Goal: Check status

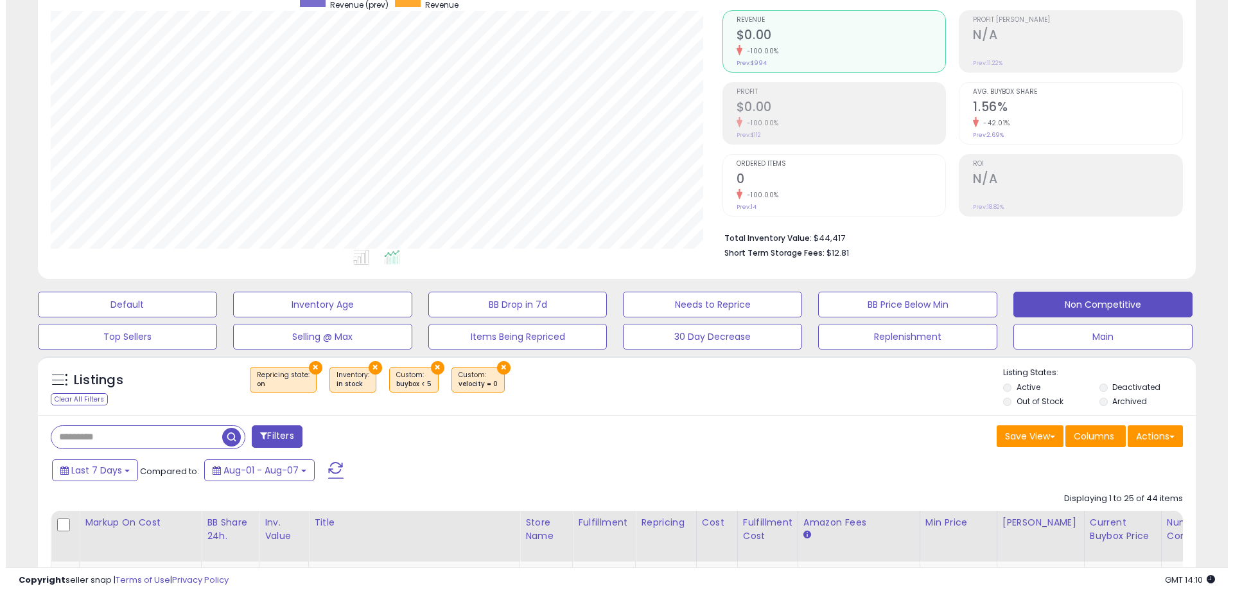
scroll to position [128, 0]
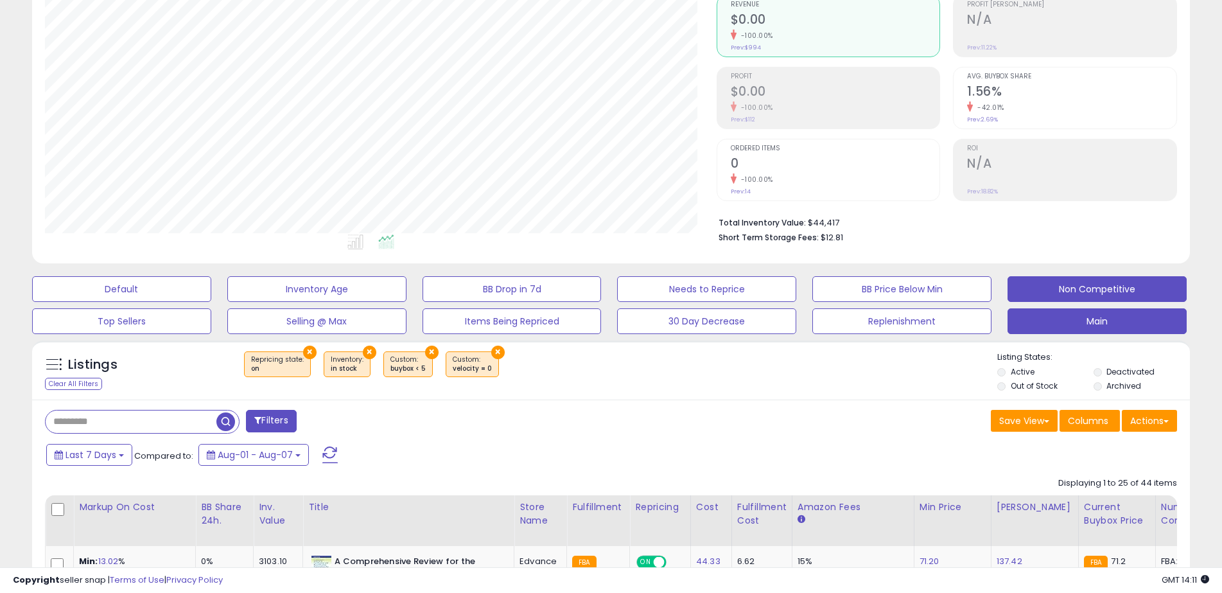
click at [211, 302] on button "Main" at bounding box center [121, 289] width 179 height 26
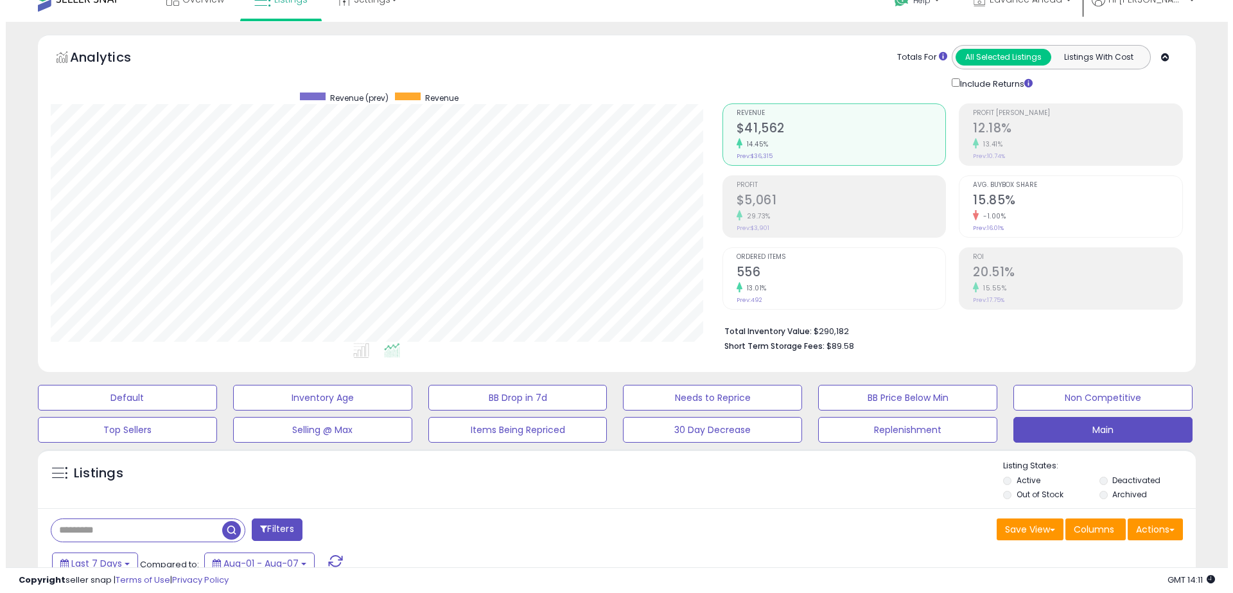
scroll to position [0, 0]
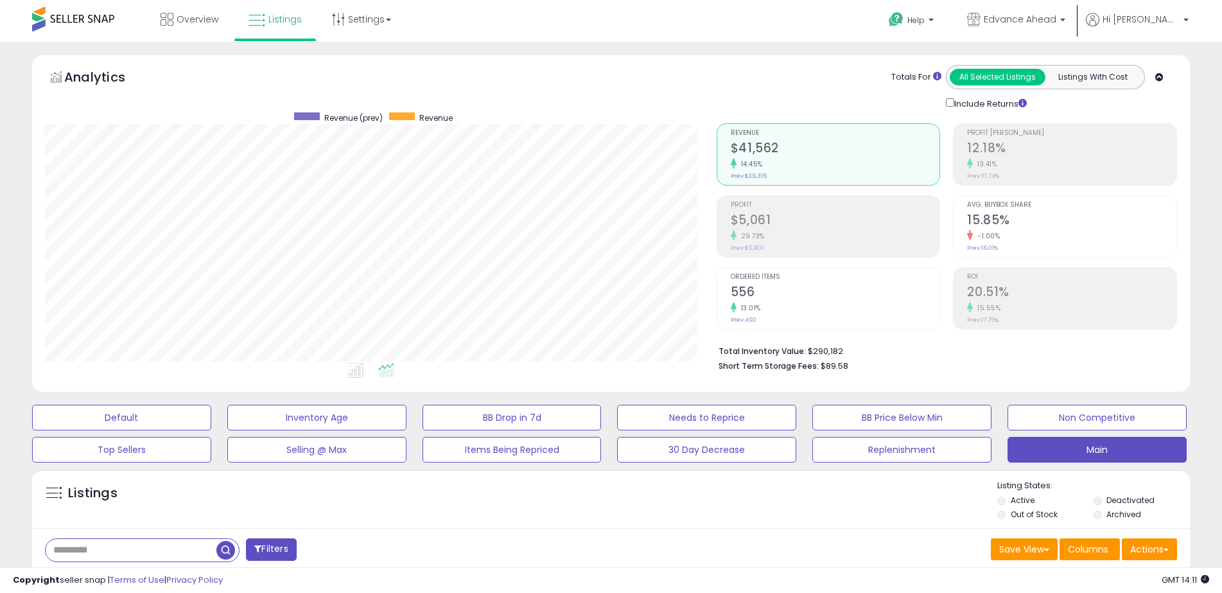
click at [774, 247] on div "Profit $5,061 29.73% Prev: $3,901" at bounding box center [835, 225] width 209 height 58
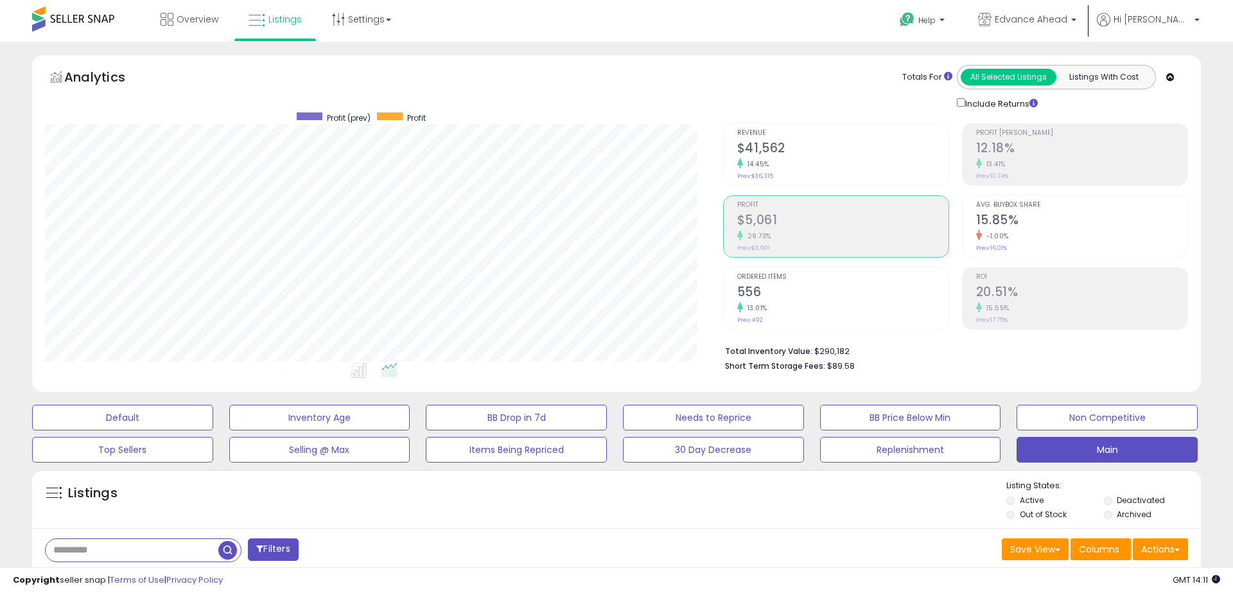
scroll to position [641849, 641441]
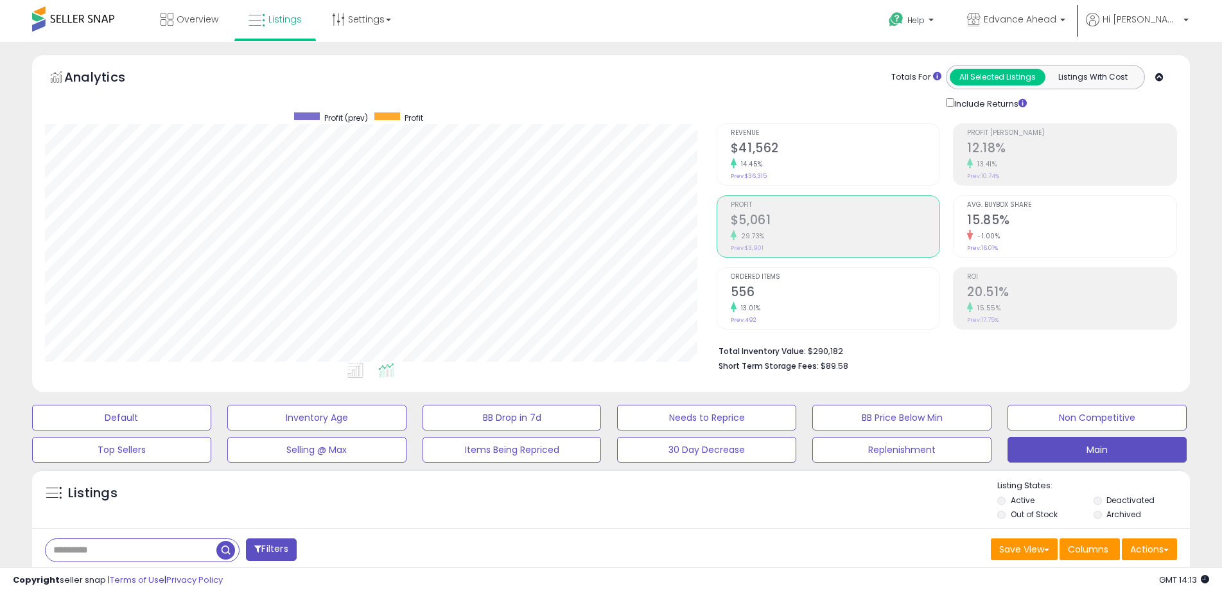
click at [792, 165] on div "14.45%" at bounding box center [835, 164] width 209 height 12
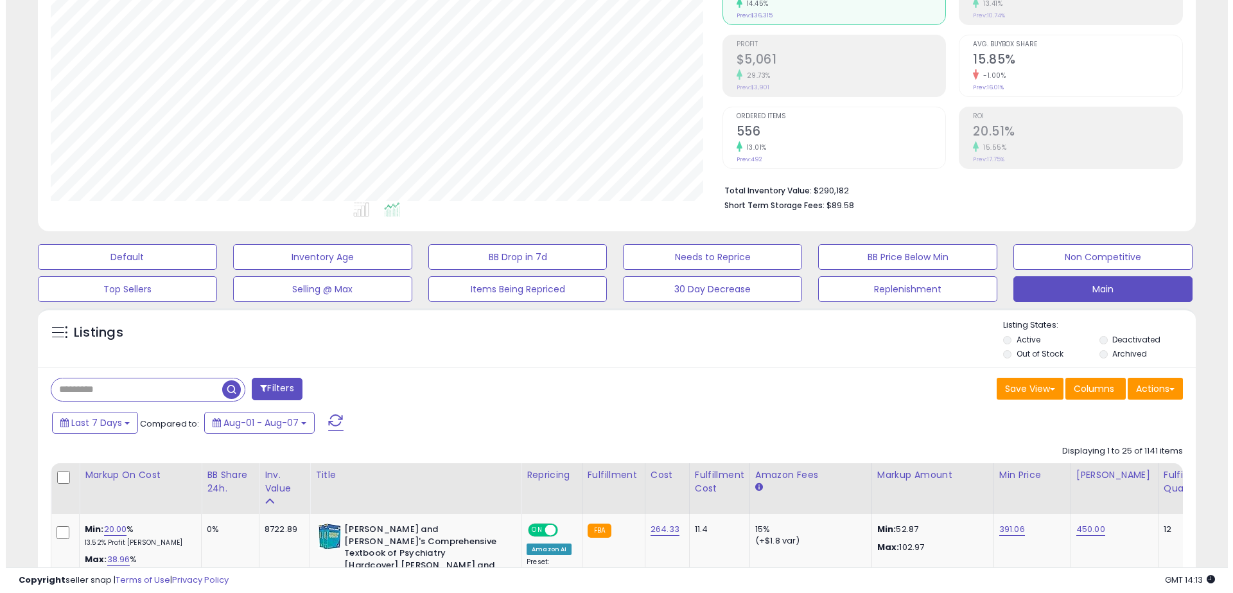
scroll to position [128, 0]
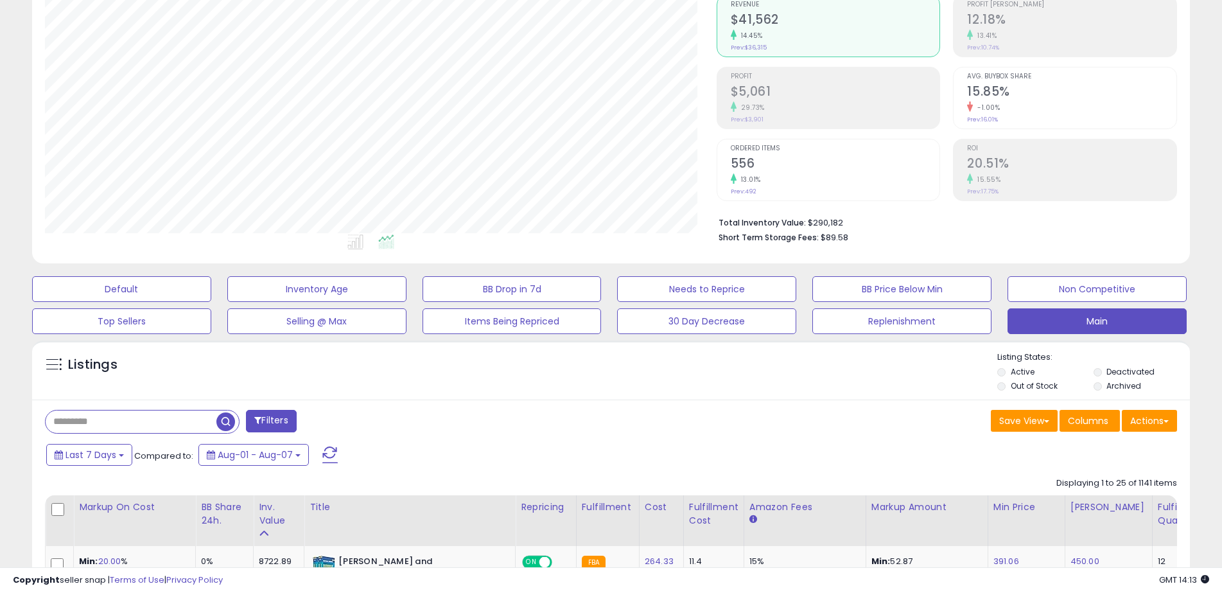
click at [795, 107] on div "29.73%" at bounding box center [835, 107] width 209 height 12
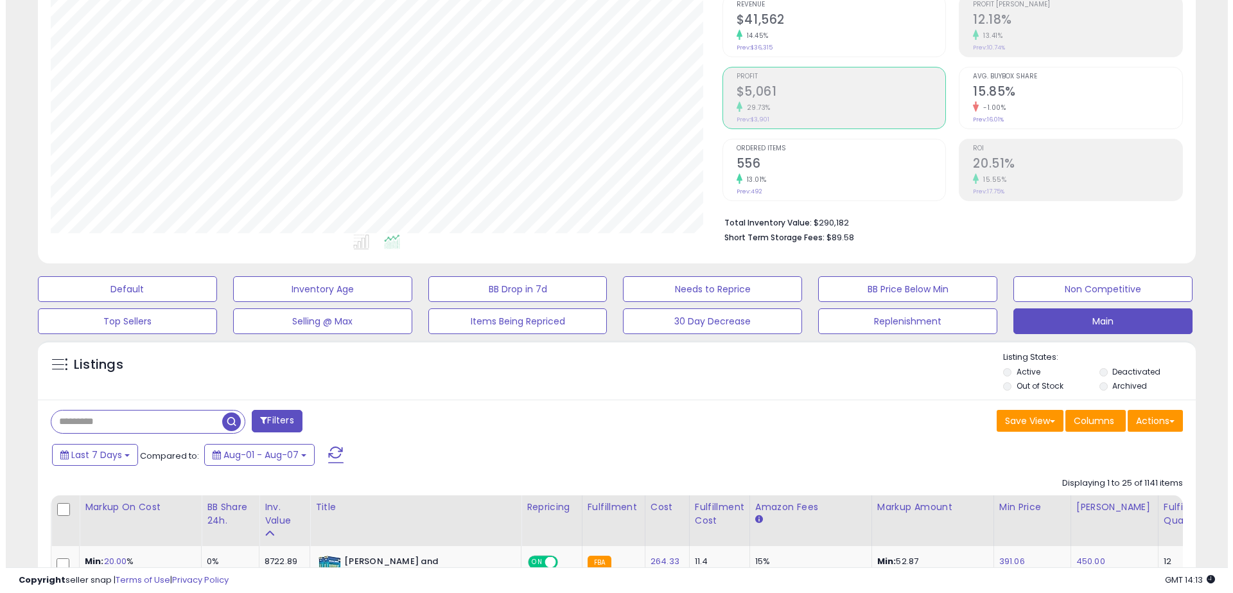
scroll to position [64, 0]
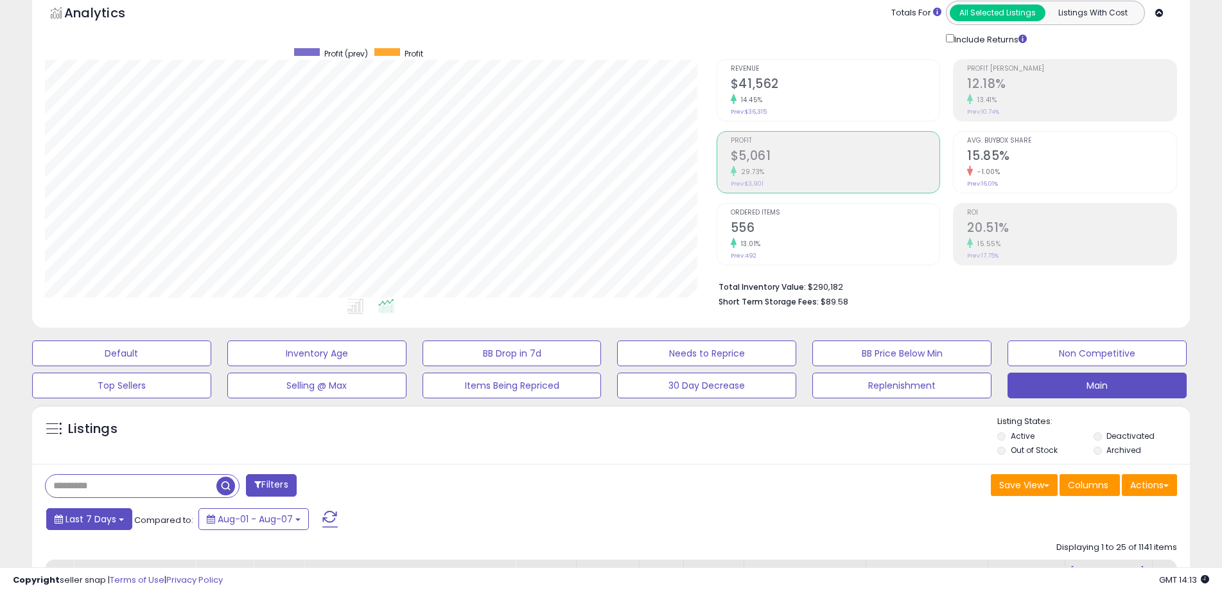
click at [97, 514] on span "Last 7 Days" at bounding box center [90, 518] width 51 height 13
type input "**********"
click at [113, 559] on li "Last 30 Days" at bounding box center [103, 566] width 103 height 17
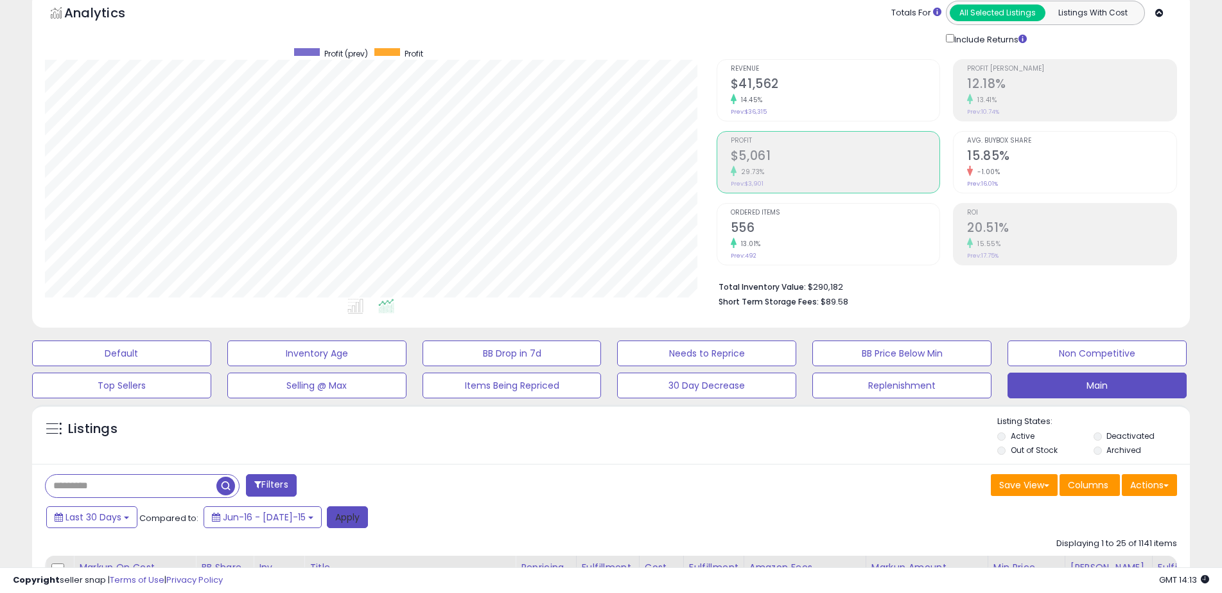
click at [338, 514] on button "Apply" at bounding box center [347, 517] width 41 height 22
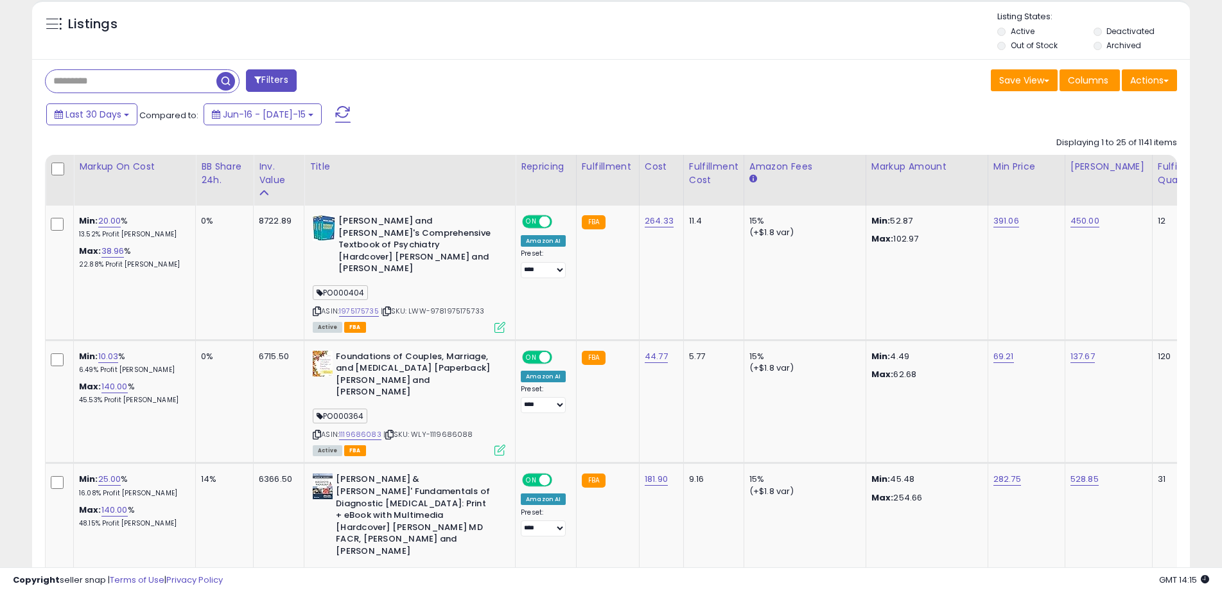
scroll to position [449, 0]
